Goal: Use online tool/utility: Use online tool/utility

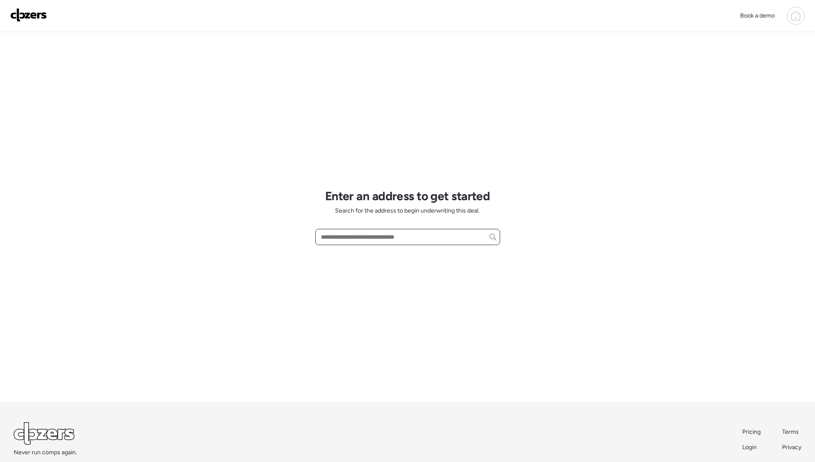
click at [396, 241] on input "text" at bounding box center [407, 237] width 177 height 12
click at [374, 251] on span "[STREET_ADDRESS][PERSON_NAME]" at bounding box center [370, 252] width 103 height 9
type input "**********"
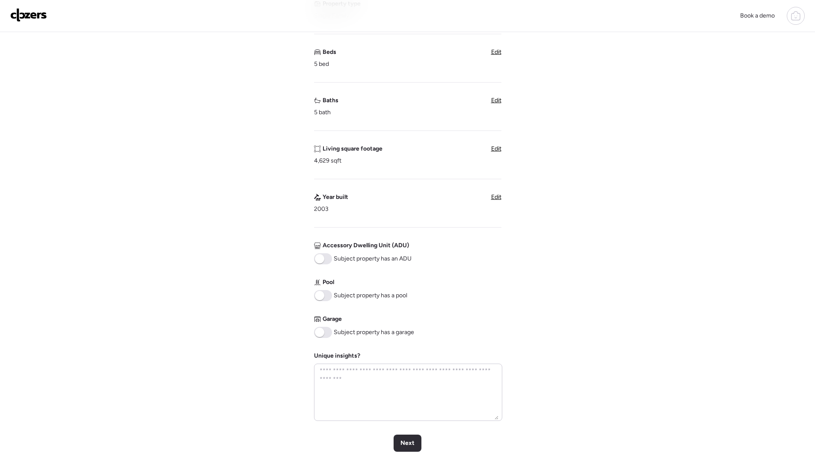
scroll to position [174, 0]
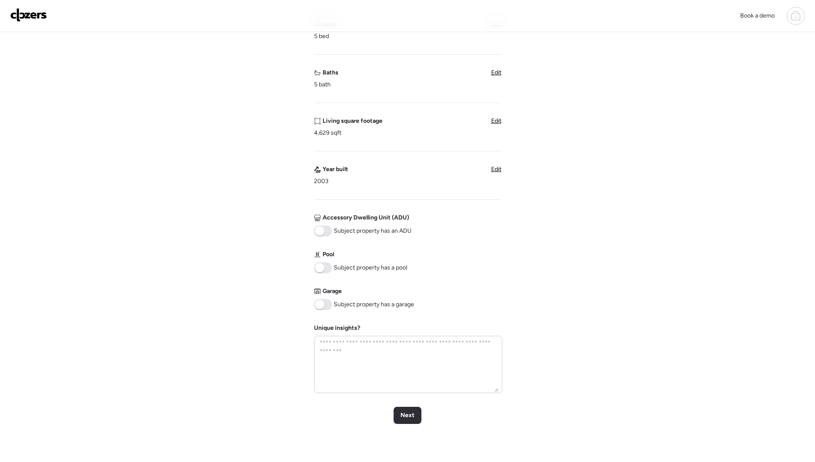
click at [322, 266] on span at bounding box center [319, 267] width 9 height 9
click at [329, 306] on span at bounding box center [323, 304] width 18 height 11
click at [416, 413] on div "Next" at bounding box center [407, 415] width 28 height 17
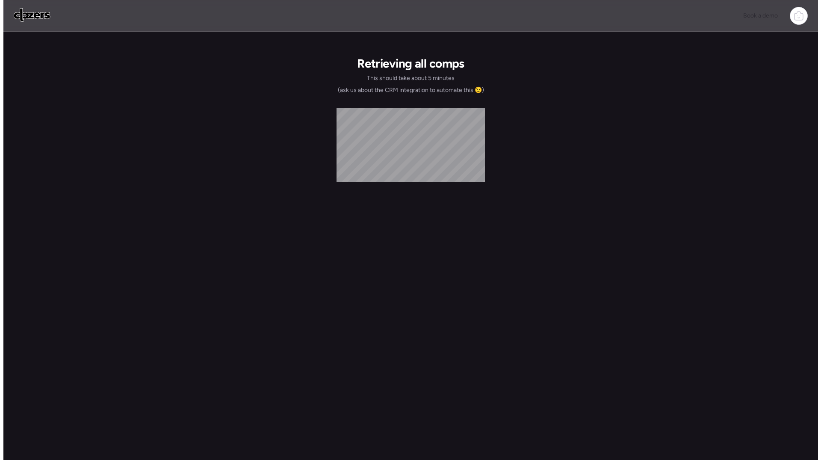
scroll to position [0, 0]
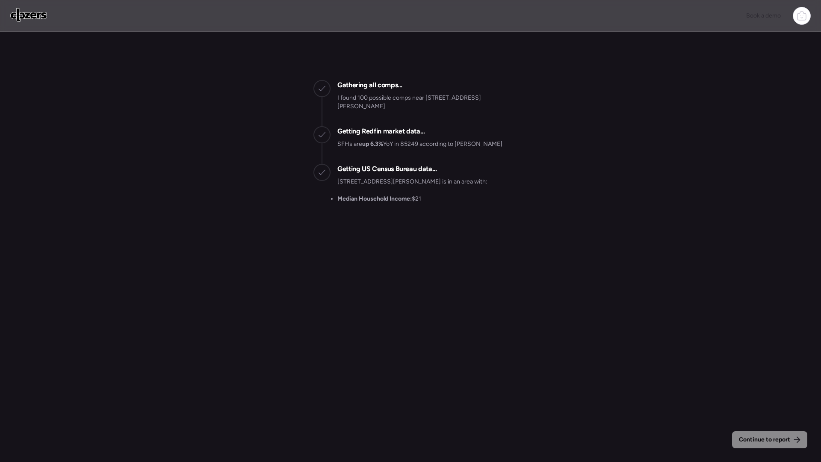
click at [297, 201] on div "Continue to report Gathering all comps... I found 100 possible comps near [STRE…" at bounding box center [410, 128] width 821 height 193
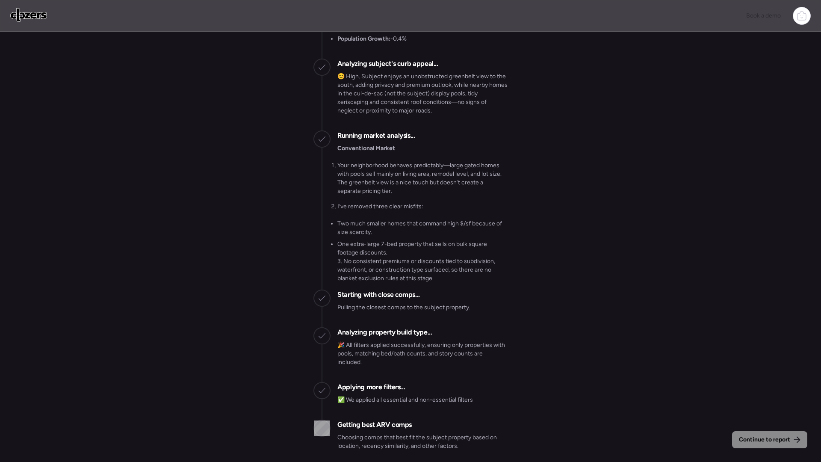
click at [278, 344] on div "Continue to report Gathering all comps... I found 100 possible comps near [STRE…" at bounding box center [410, 248] width 821 height 432
click at [290, 377] on div "Continue to report Gathering all comps... I found 100 possible comps near [STRE…" at bounding box center [410, 248] width 821 height 432
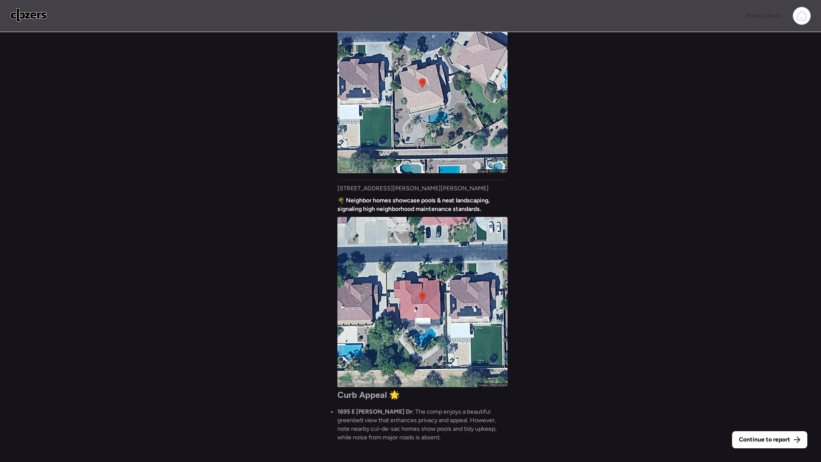
click at [607, 370] on div "Continue to report Gathering all comps... I found 100 possible comps near [STRE…" at bounding box center [410, 248] width 821 height 432
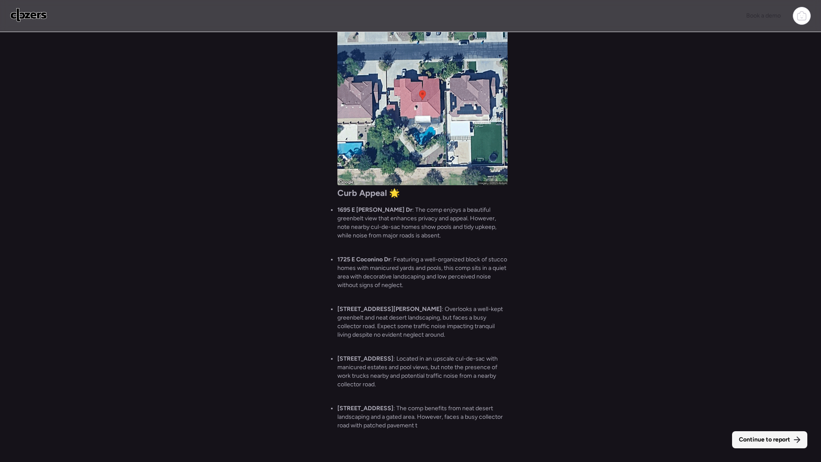
click at [789, 442] on span "Continue to report" at bounding box center [764, 439] width 51 height 9
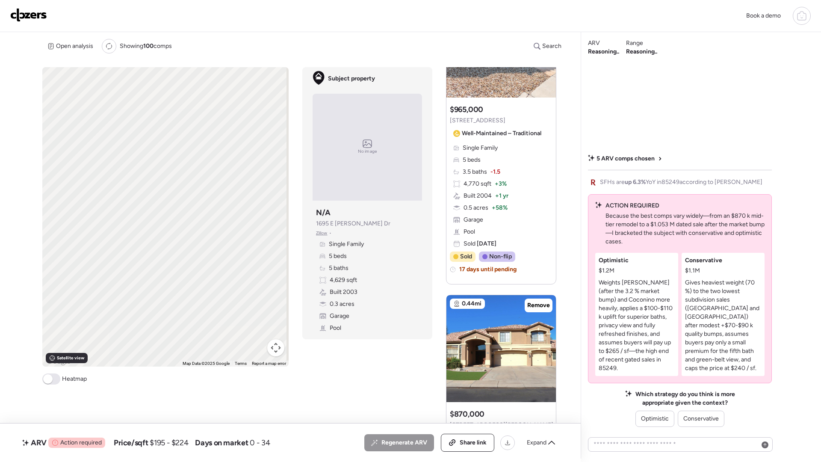
scroll to position [109, 0]
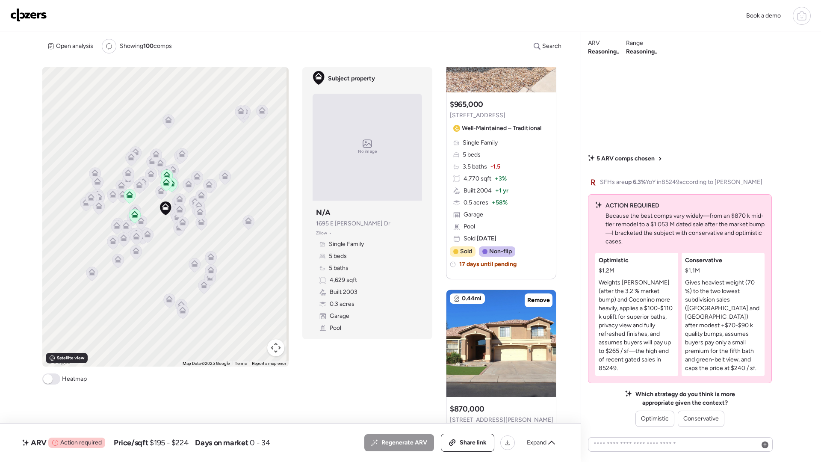
click at [86, 445] on span "Action required" at bounding box center [80, 442] width 41 height 9
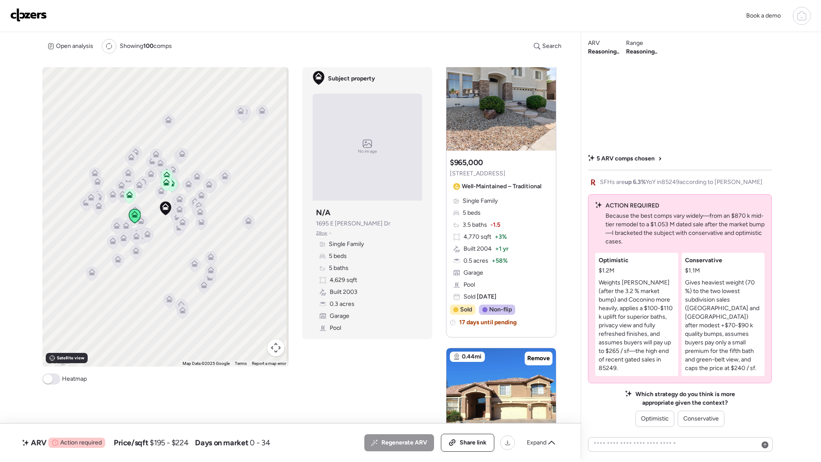
scroll to position [0, 0]
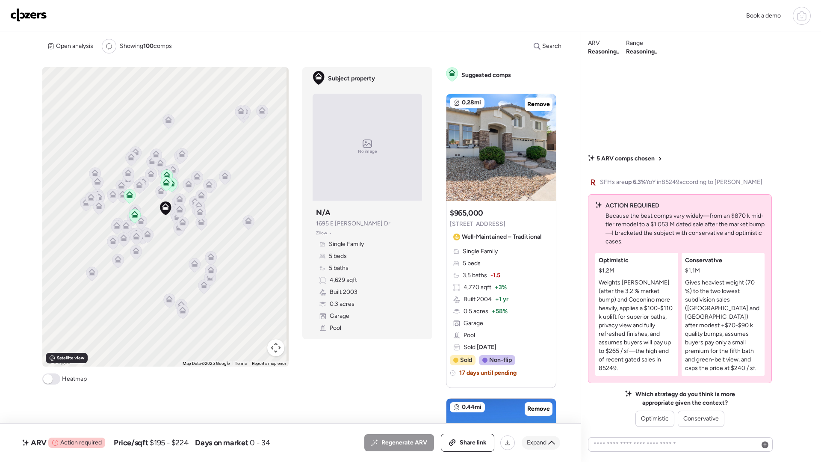
click at [544, 444] on span "Expand" at bounding box center [537, 442] width 20 height 9
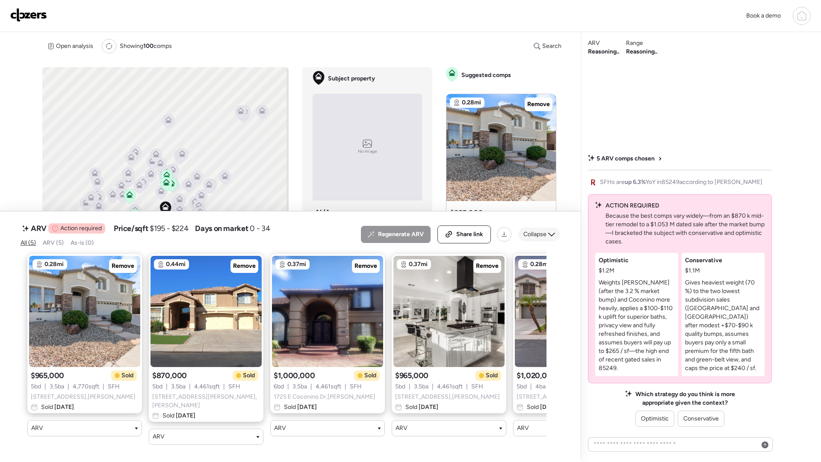
click at [531, 238] on span "Collapse" at bounding box center [534, 234] width 23 height 9
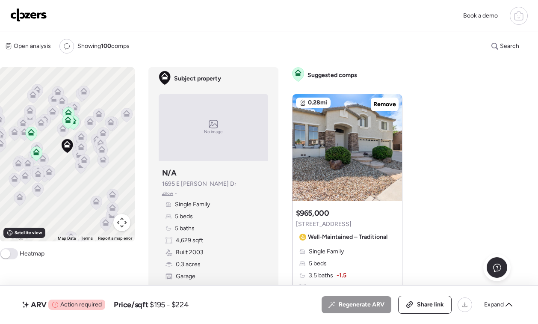
click at [24, 7] on div "Book a demo" at bounding box center [268, 16] width 517 height 18
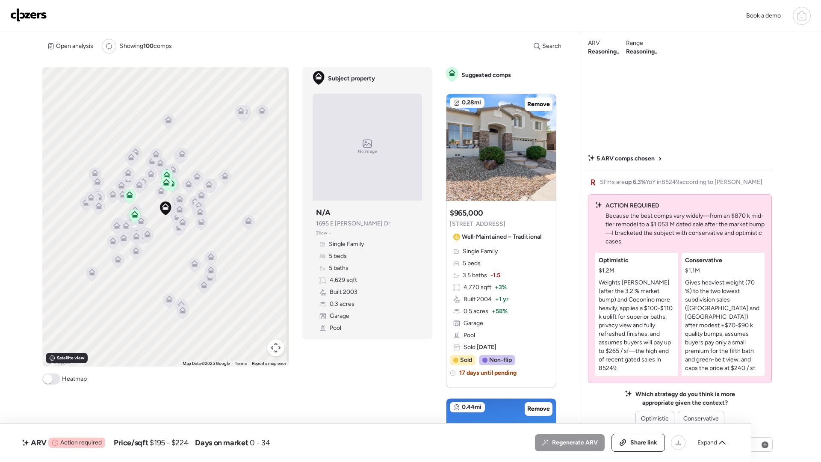
click at [355, 380] on div "To activate drag with keyboard, press Alt + Enter. Once in keyboard drag state,…" at bounding box center [302, 263] width 521 height 392
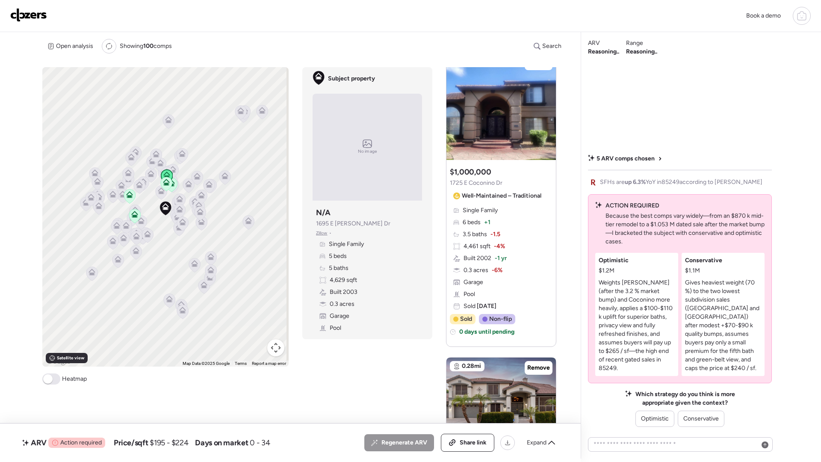
scroll to position [673, 0]
